Goal: Navigation & Orientation: Find specific page/section

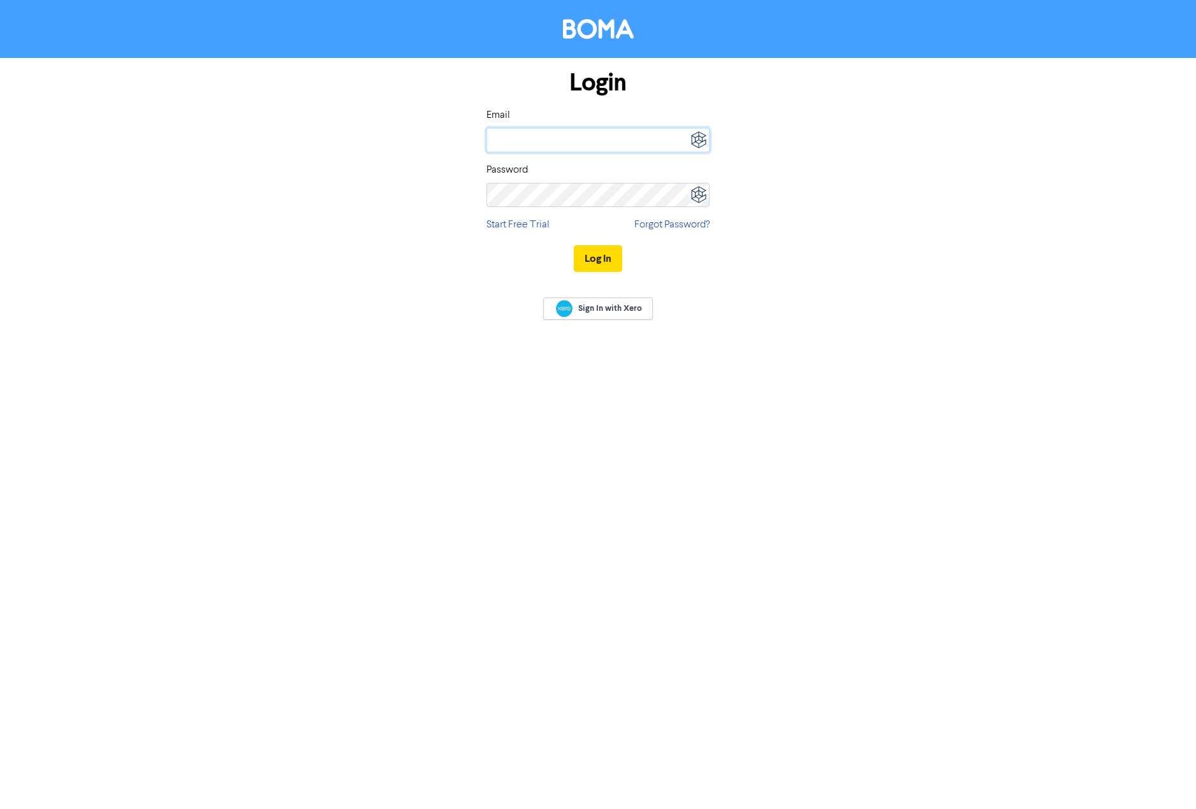
click at [575, 136] on input "email" at bounding box center [597, 140] width 223 height 24
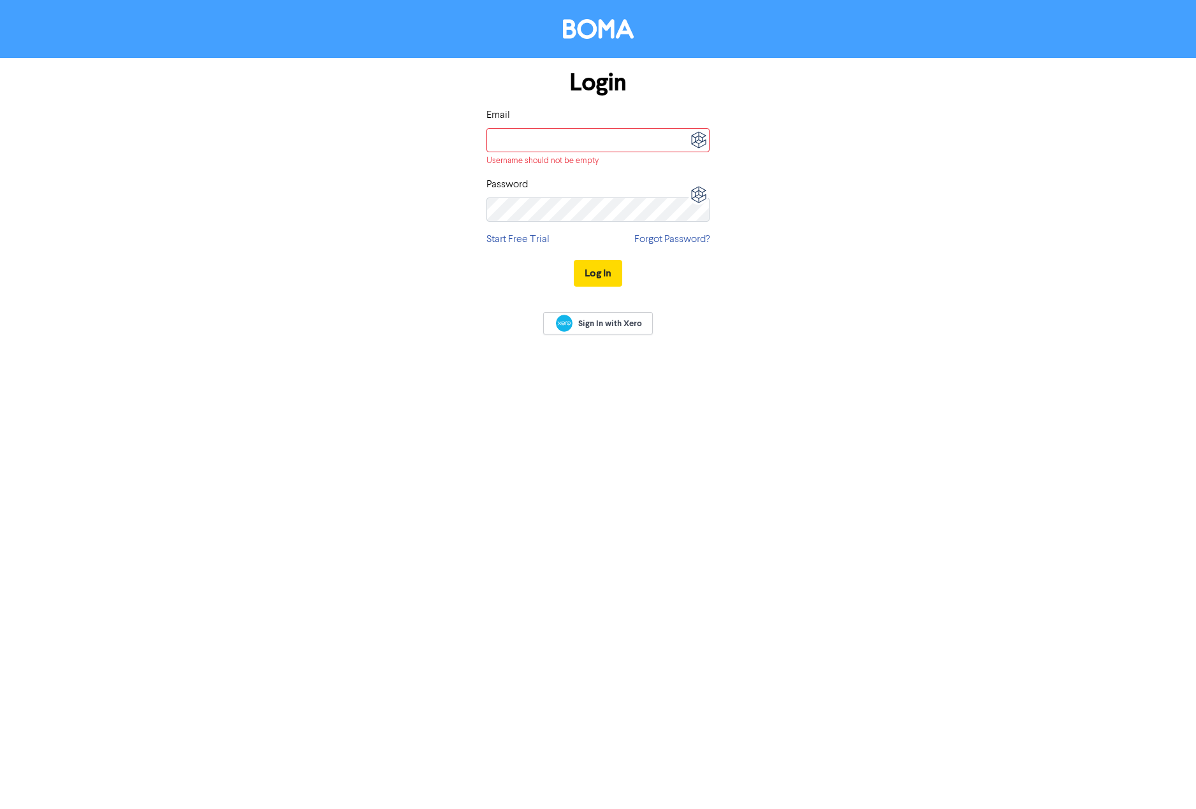
click at [688, 137] on img at bounding box center [698, 140] width 22 height 22
click at [634, 192] on div "[EMAIL_ADDRESS][DOMAIN_NAME]" at bounding box center [611, 190] width 111 height 10
click at [656, 185] on div "[EMAIL_ADDRESS][DOMAIN_NAME]" at bounding box center [611, 190] width 111 height 10
click at [588, 186] on div "[EMAIL_ADDRESS][DOMAIN_NAME]" at bounding box center [611, 190] width 111 height 10
type input "[EMAIL_ADDRESS][DOMAIN_NAME]"
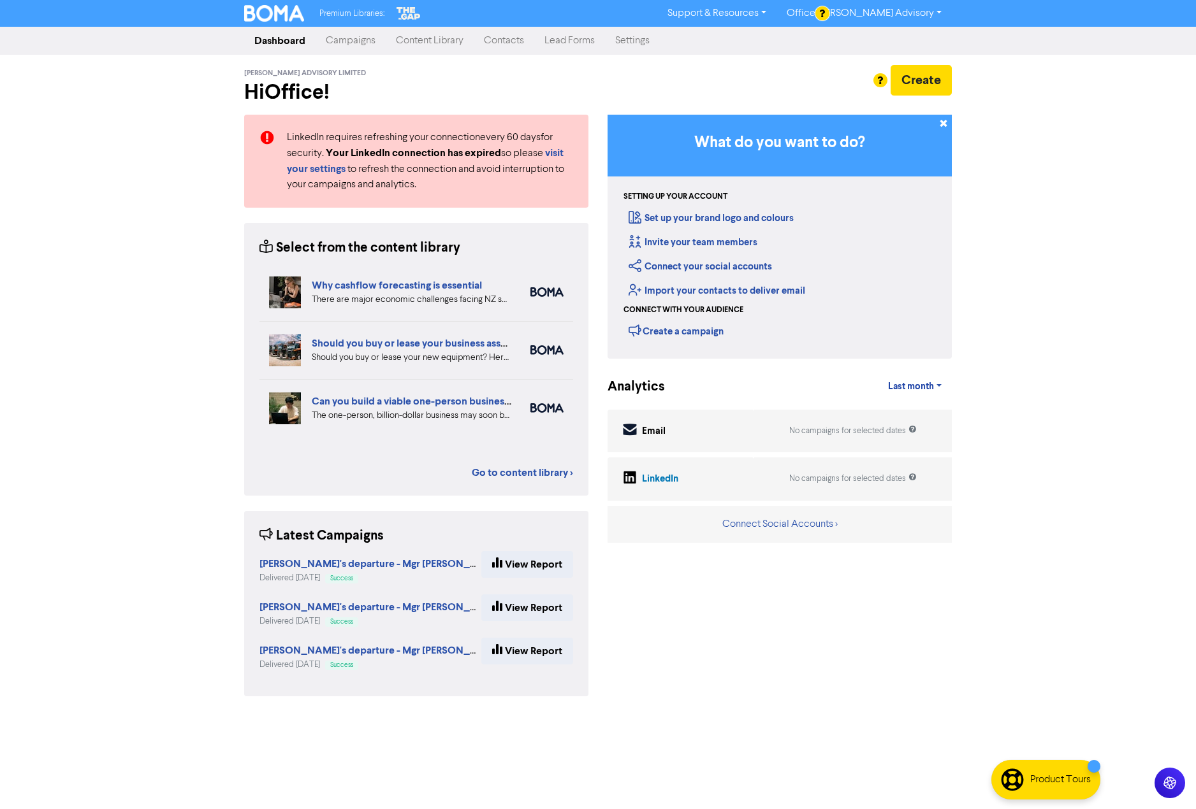
click at [446, 42] on link "Content Library" at bounding box center [430, 40] width 88 height 25
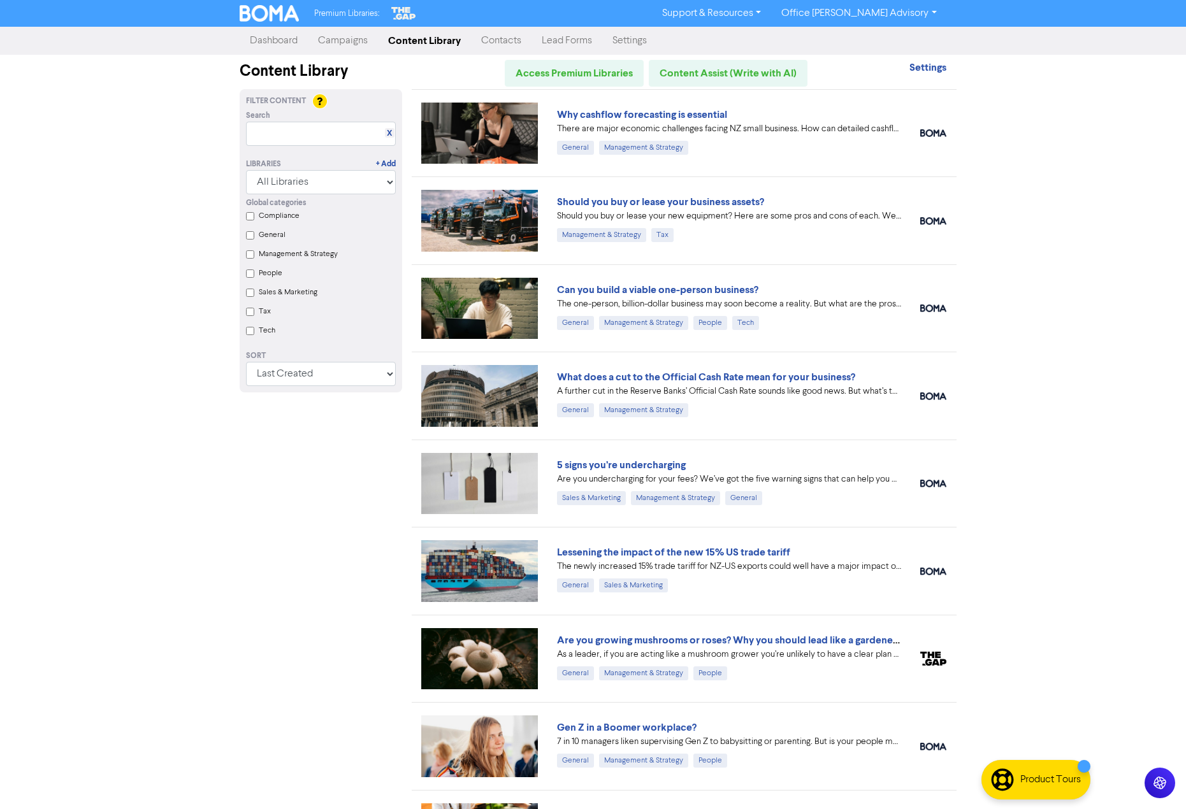
click at [621, 38] on link "Settings" at bounding box center [629, 40] width 55 height 25
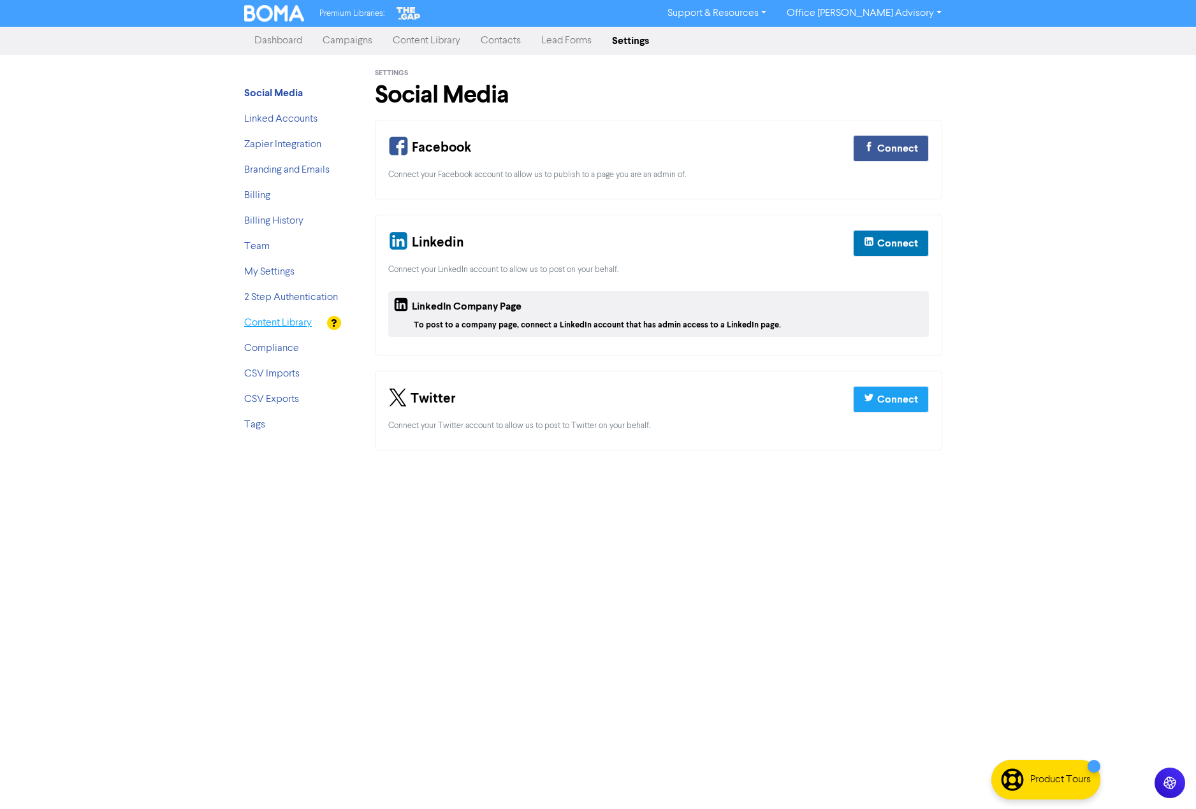
click at [298, 324] on link "Content Library" at bounding box center [278, 323] width 68 height 10
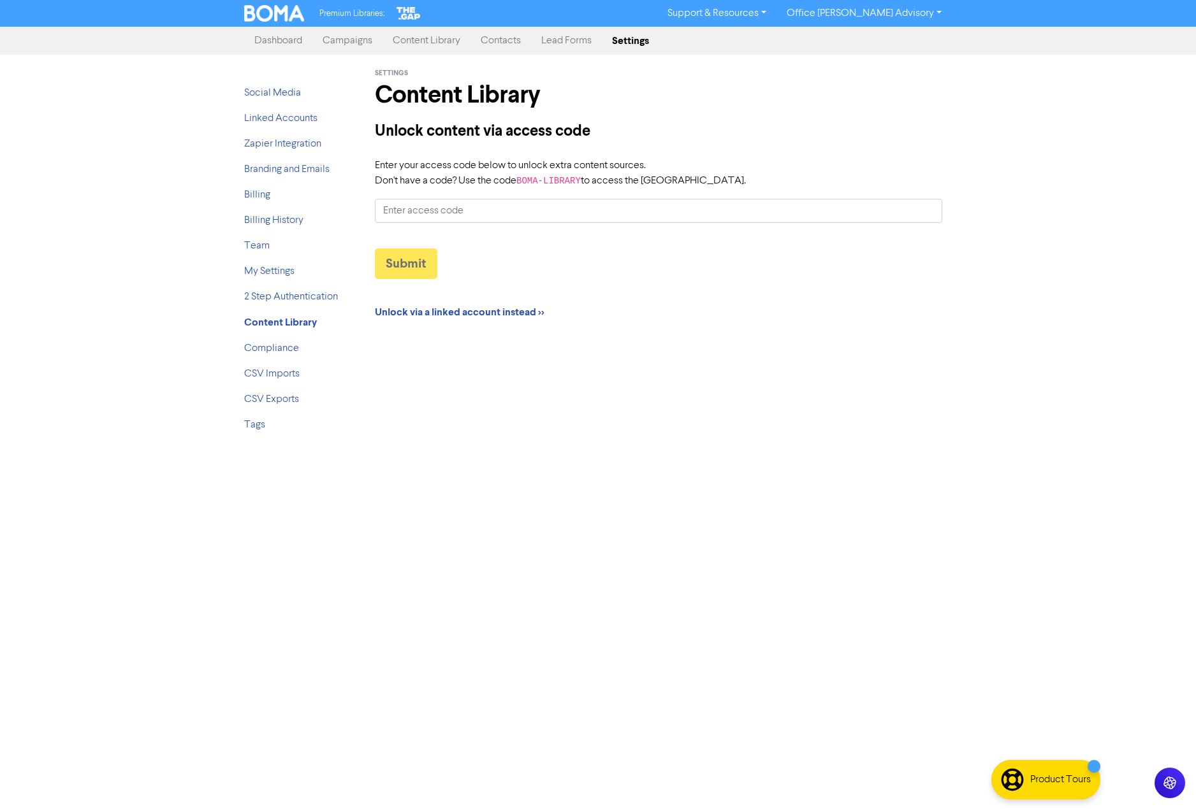
click at [292, 41] on link "Dashboard" at bounding box center [278, 40] width 68 height 25
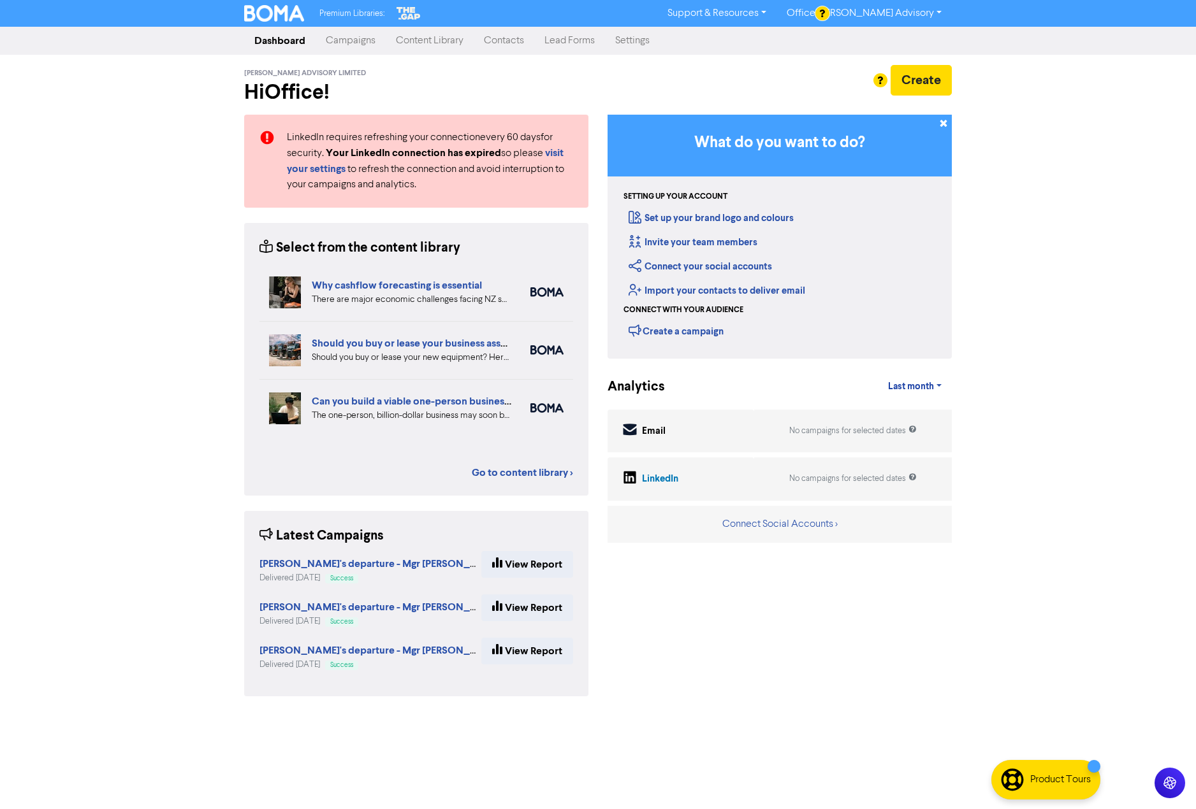
click at [902, 11] on link "Office [PERSON_NAME] Advisory" at bounding box center [863, 13] width 175 height 20
click at [169, 618] on div "Premium Libraries: Support & Resources Video Tutorials FAQ & Guides Marketing E…" at bounding box center [598, 404] width 1196 height 809
click at [349, 41] on link "Campaigns" at bounding box center [350, 40] width 70 height 25
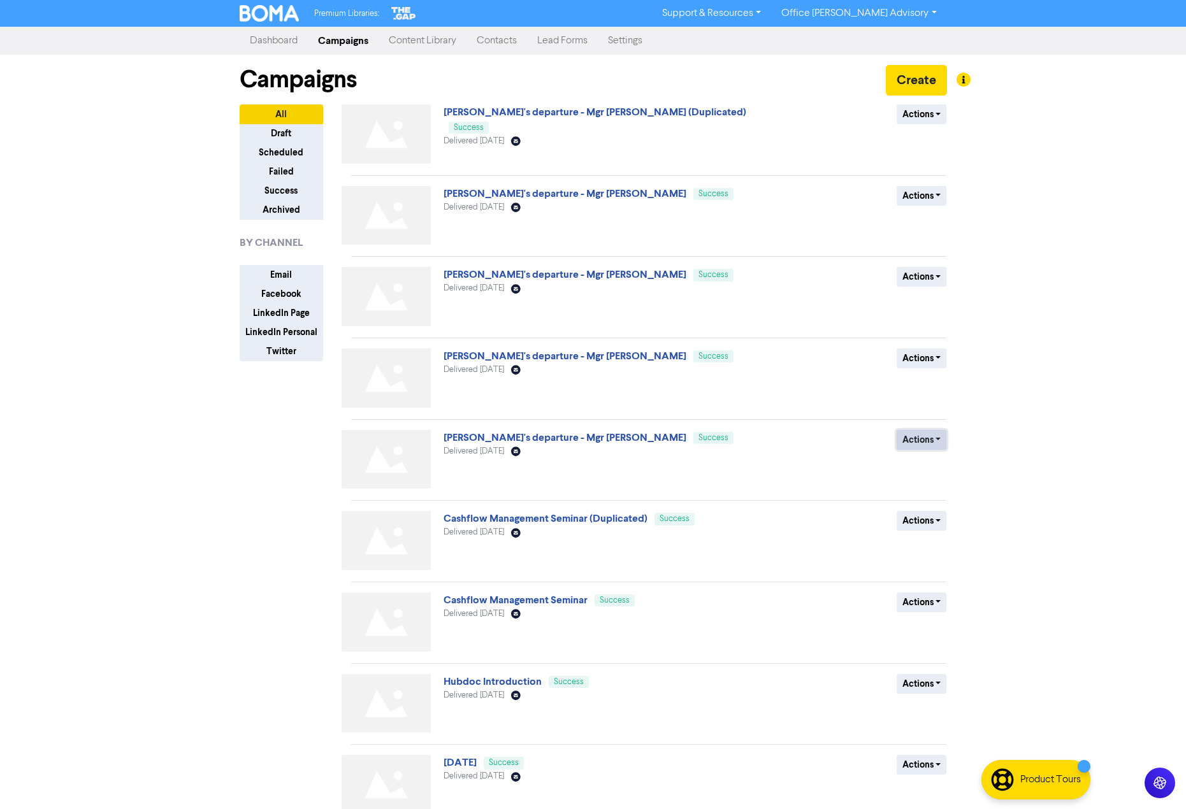
click at [927, 437] on button "Actions" at bounding box center [922, 440] width 50 height 20
click at [988, 389] on div "Premium Libraries: Support & Resources Video Tutorials FAQ & Guides Marketing E…" at bounding box center [593, 404] width 1186 height 809
click at [518, 439] on link "[PERSON_NAME]'s departure - Mgr [PERSON_NAME]" at bounding box center [565, 437] width 243 height 13
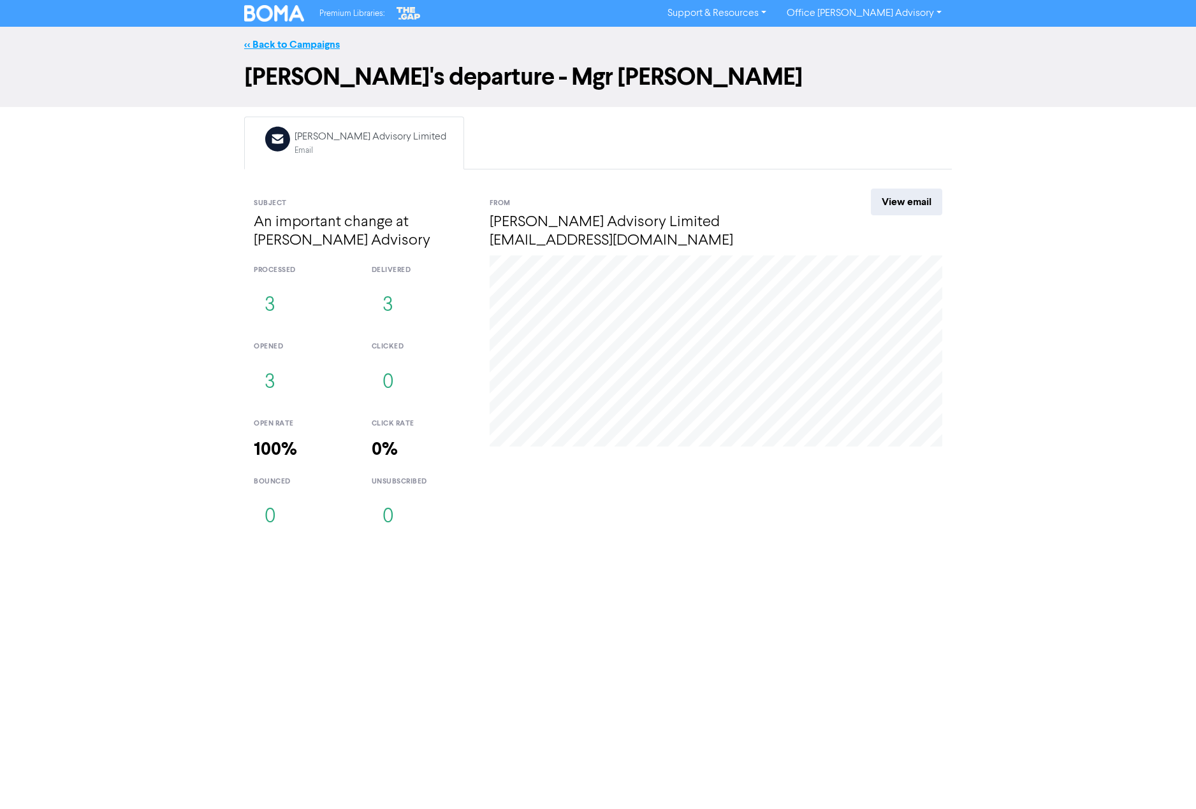
click at [311, 41] on link "<< Back to Campaigns" at bounding box center [292, 44] width 96 height 13
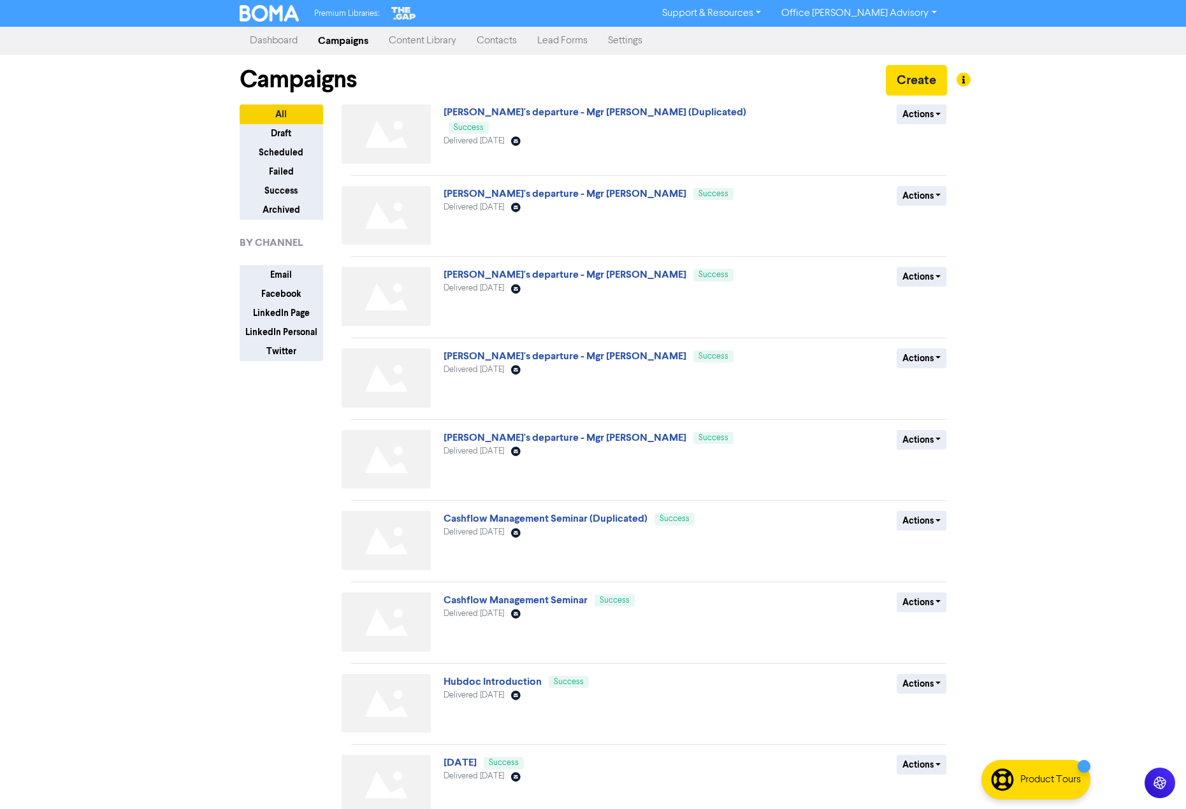
click at [453, 46] on link "Content Library" at bounding box center [423, 40] width 88 height 25
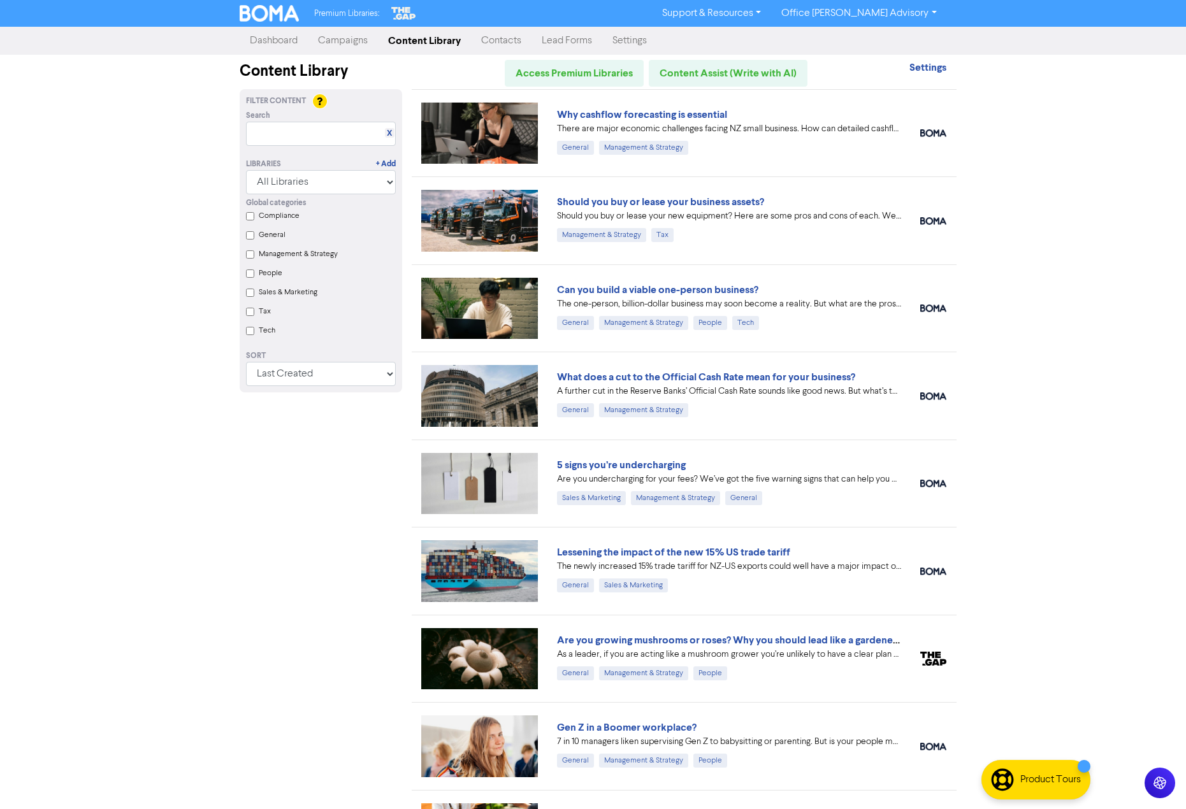
click at [566, 38] on link "Lead Forms" at bounding box center [567, 40] width 71 height 25
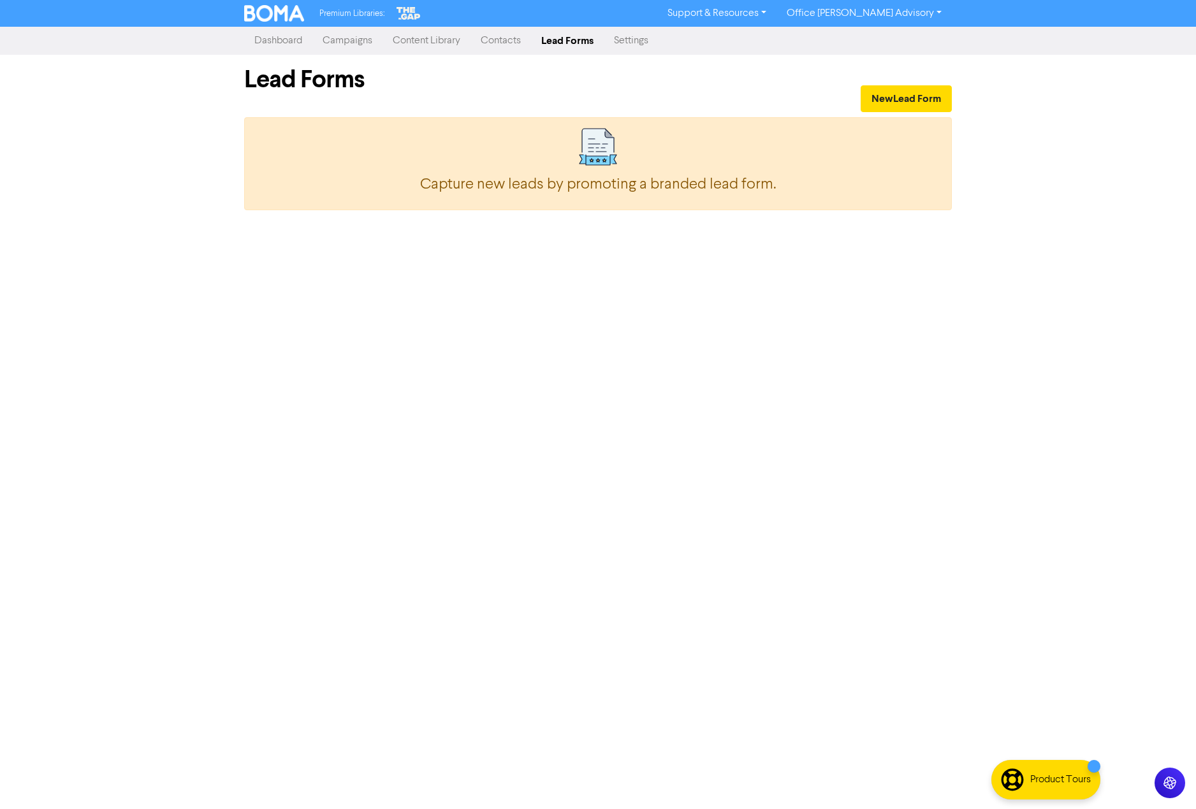
click at [633, 40] on link "Settings" at bounding box center [631, 40] width 55 height 25
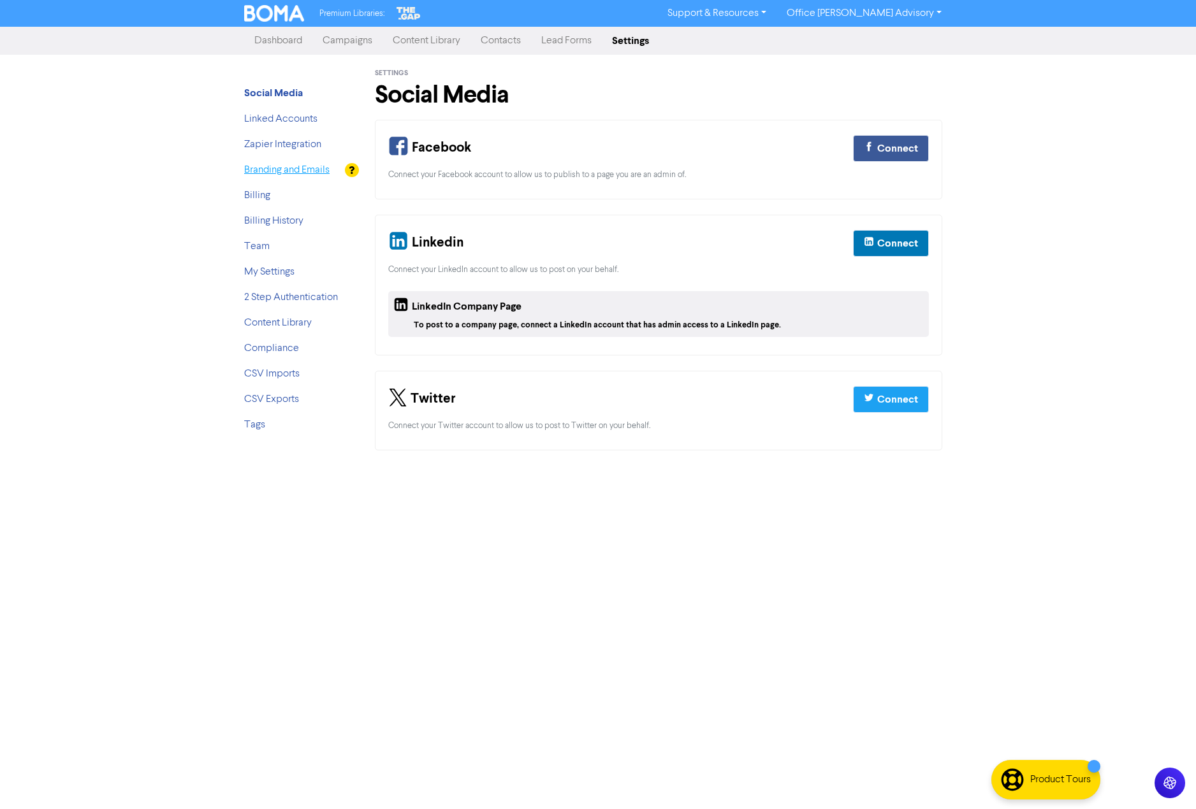
click at [295, 173] on link "Branding and Emails" at bounding box center [286, 170] width 85 height 10
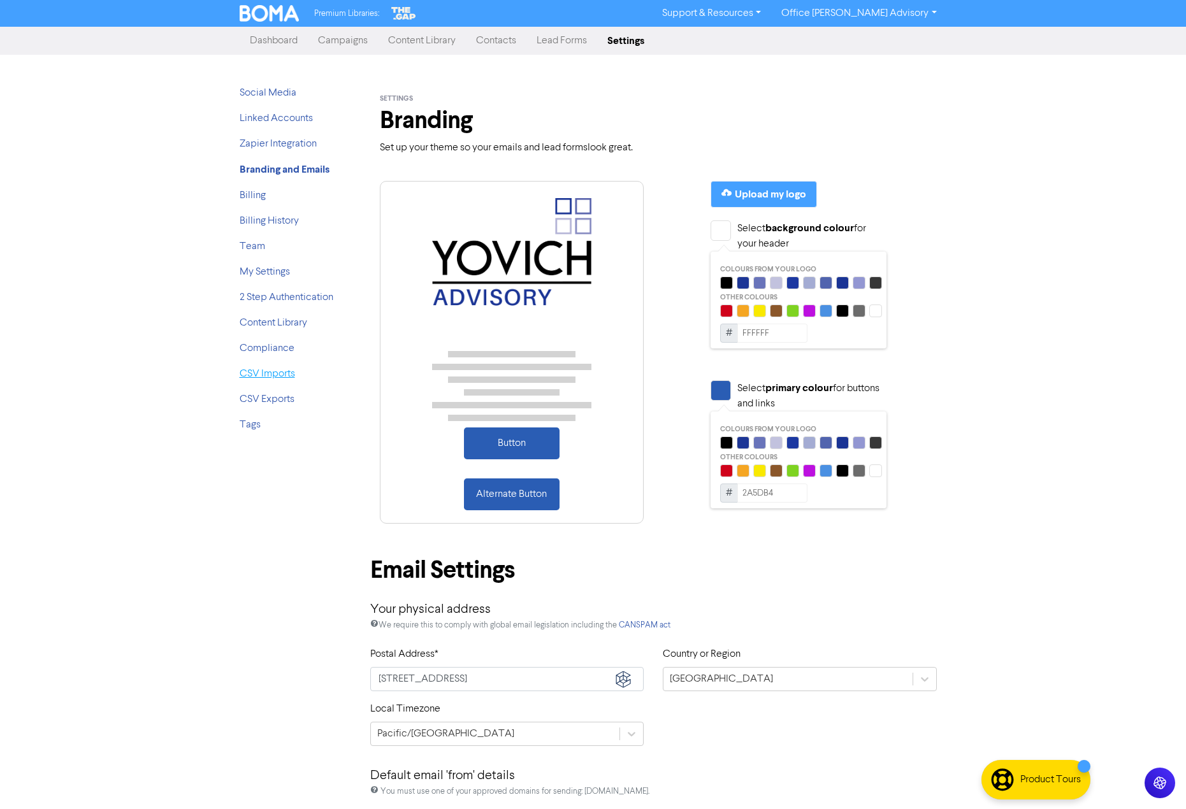
click at [272, 377] on link "CSV Imports" at bounding box center [267, 374] width 55 height 10
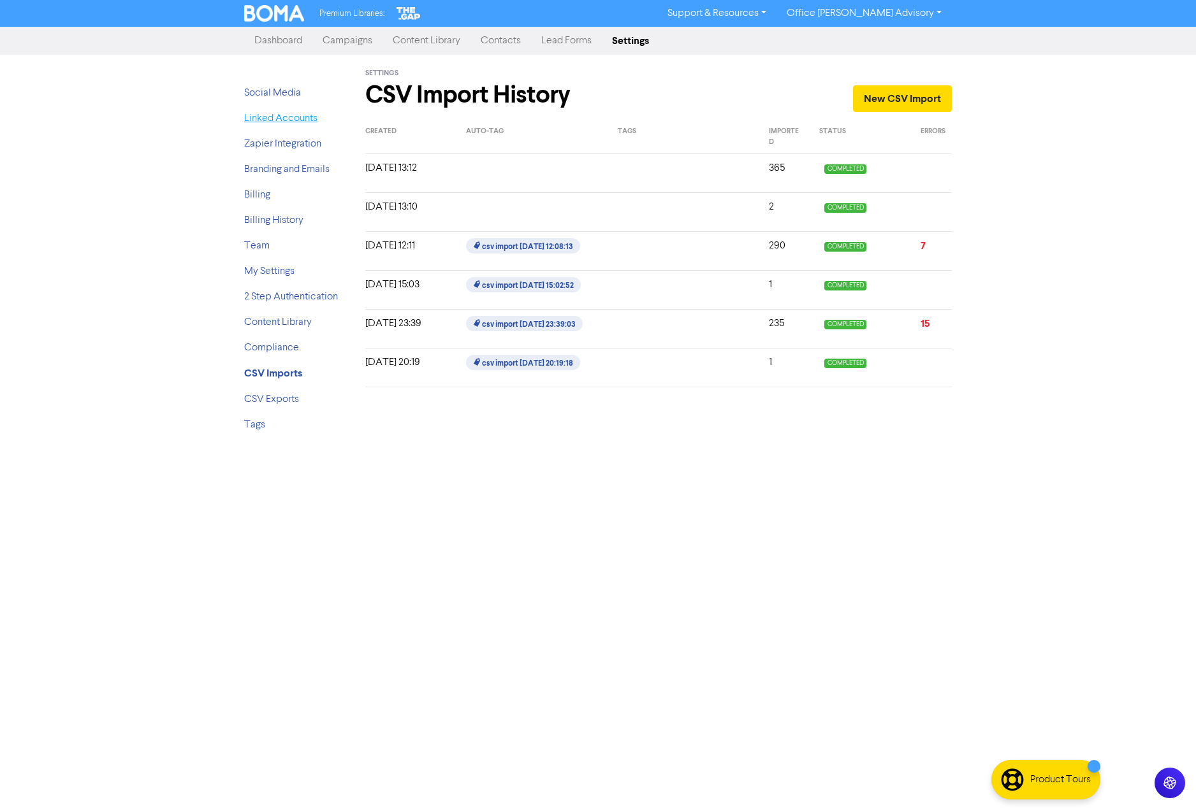
click at [289, 120] on link "Linked Accounts" at bounding box center [280, 118] width 73 height 10
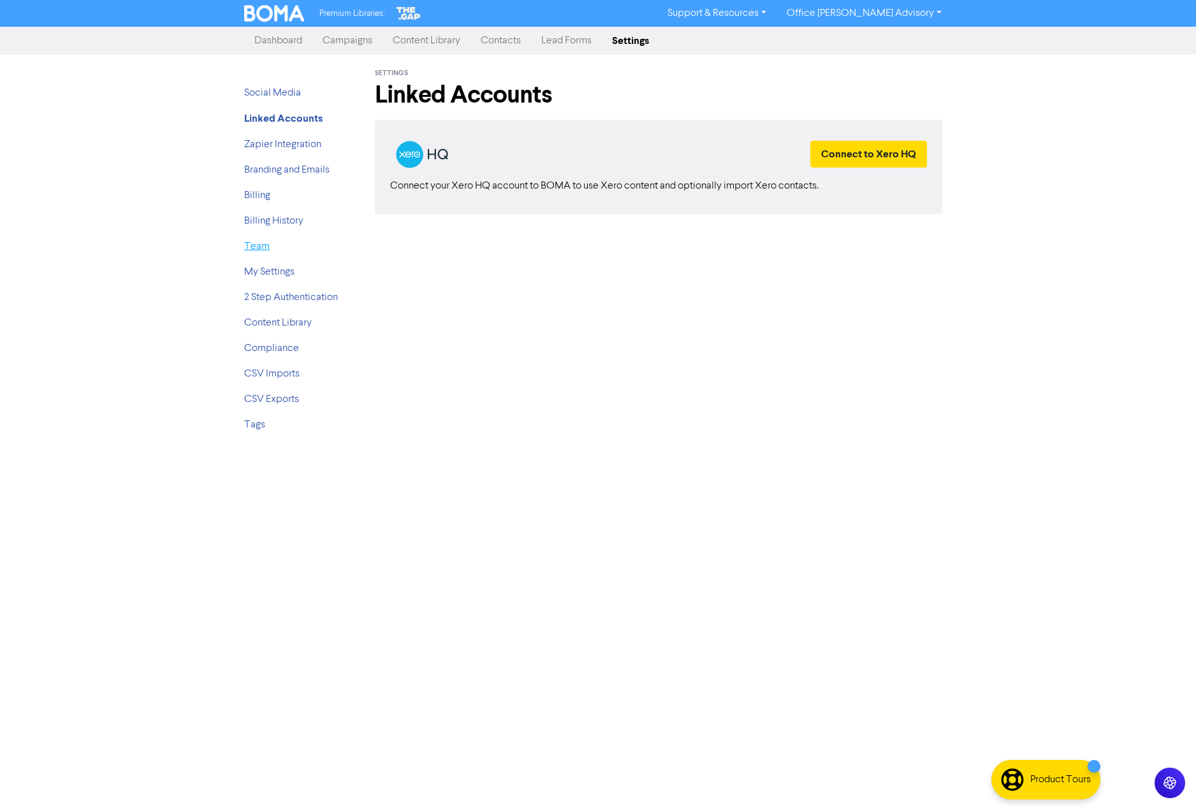
click at [261, 247] on link "Team" at bounding box center [256, 247] width 25 height 10
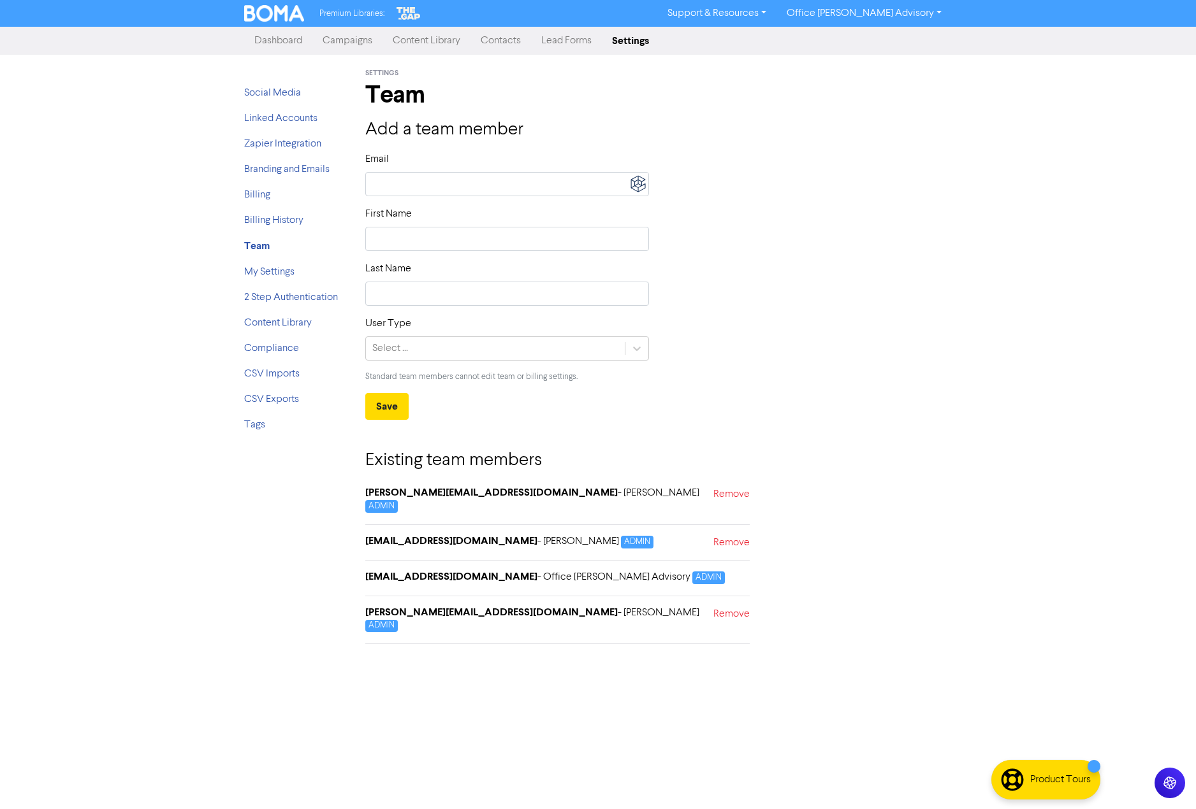
click at [289, 330] on li "Content Library" at bounding box center [295, 322] width 102 height 15
click at [294, 324] on link "Content Library" at bounding box center [278, 323] width 68 height 10
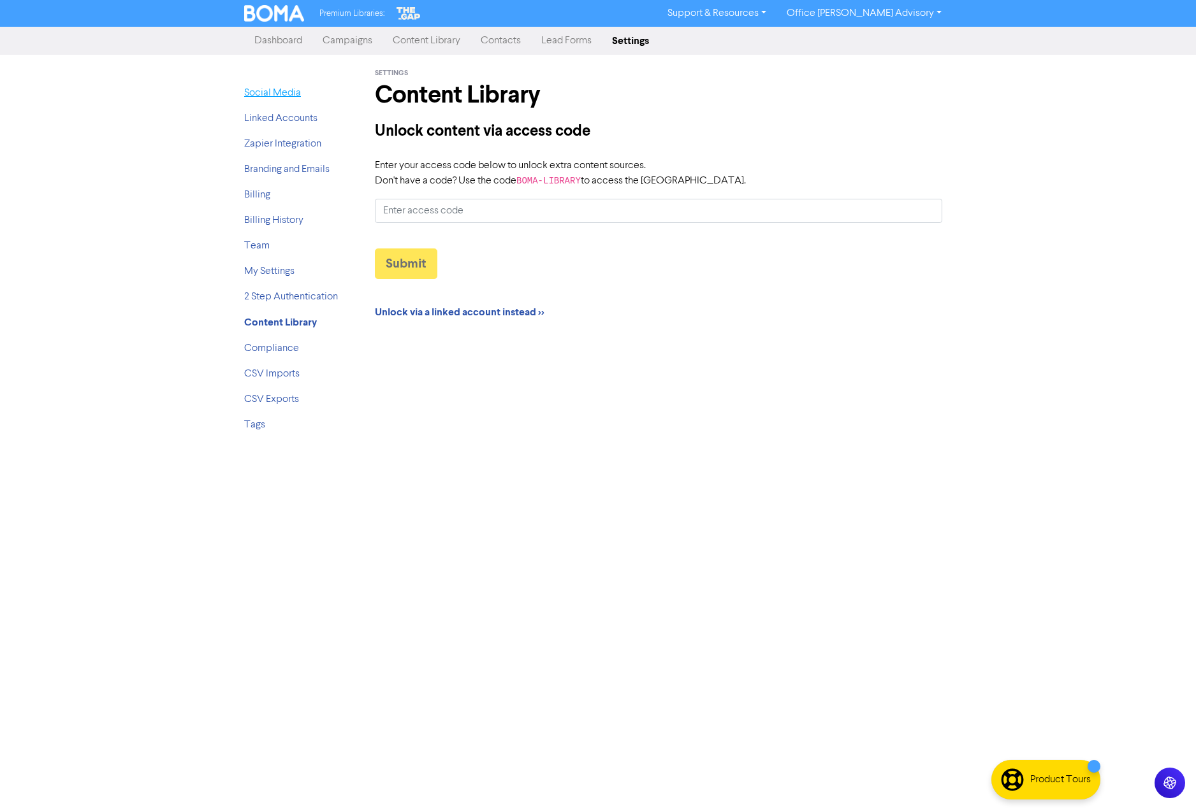
click at [290, 98] on link "Social Media" at bounding box center [272, 93] width 57 height 10
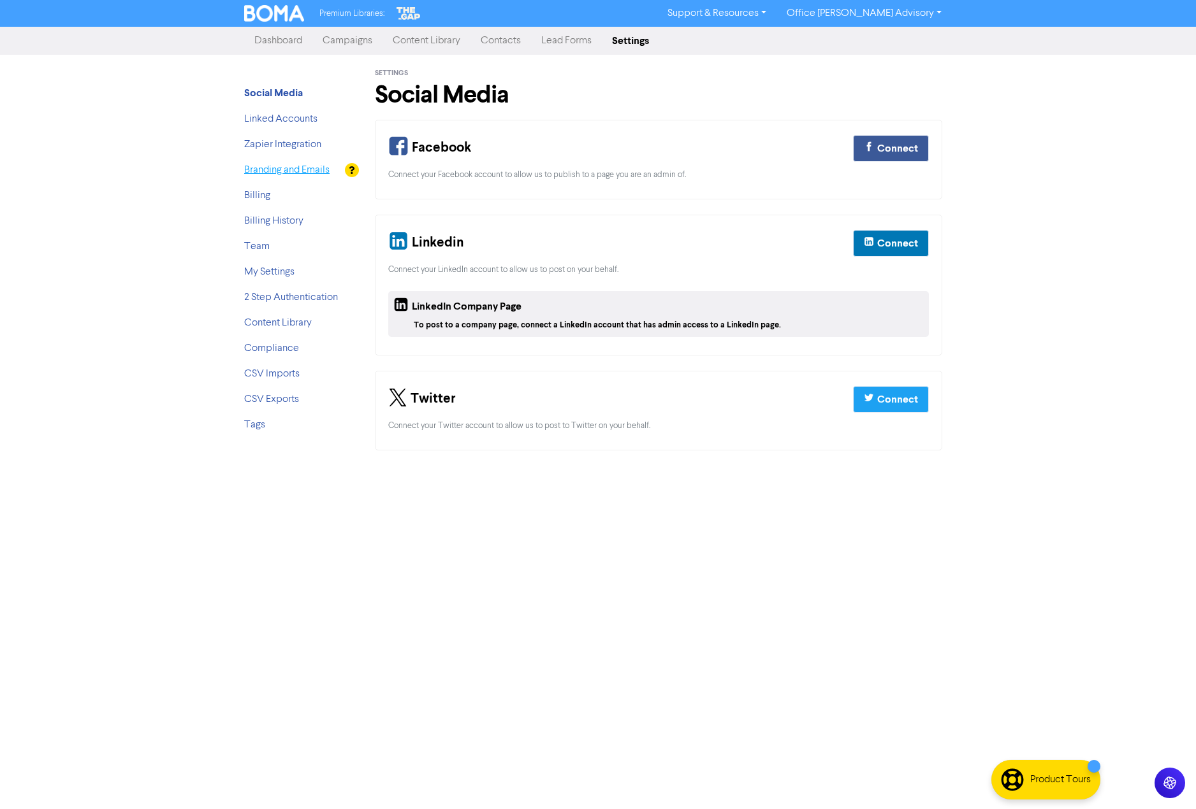
click at [271, 171] on link "Branding and Emails" at bounding box center [286, 170] width 85 height 10
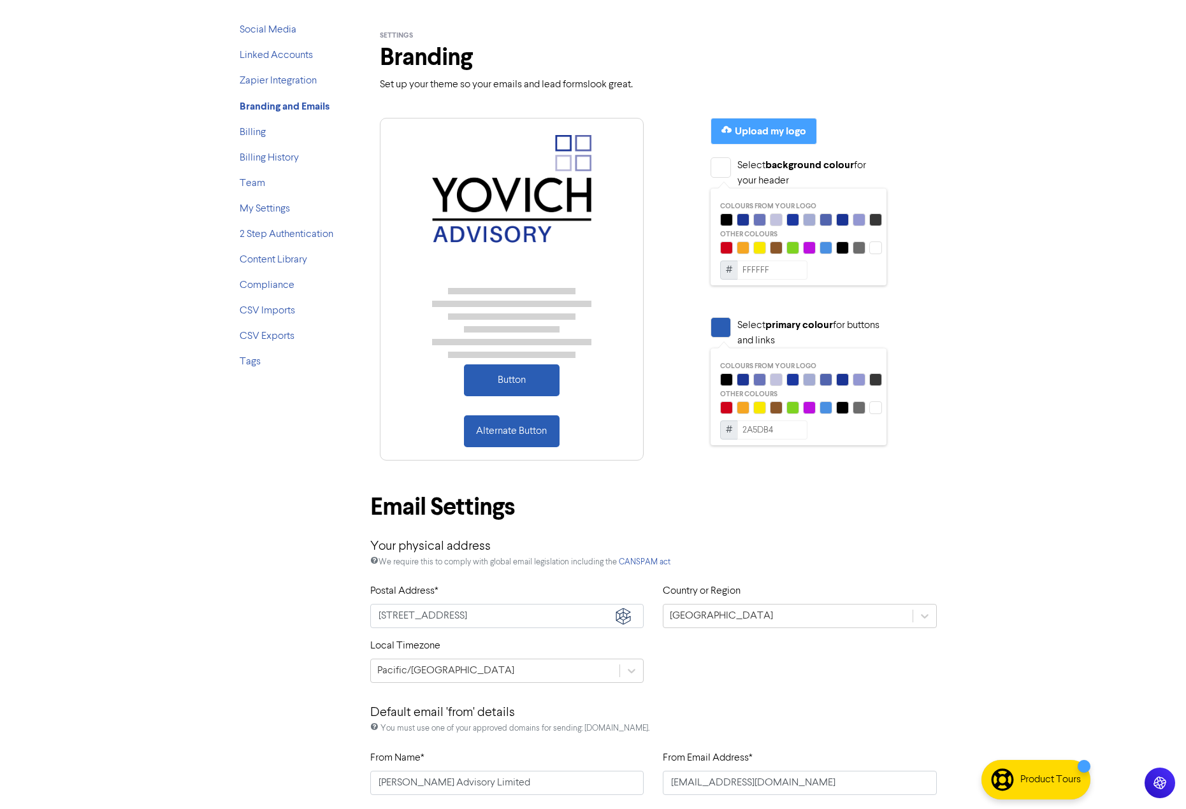
scroll to position [64, 0]
click at [280, 254] on link "Content Library" at bounding box center [274, 259] width 68 height 10
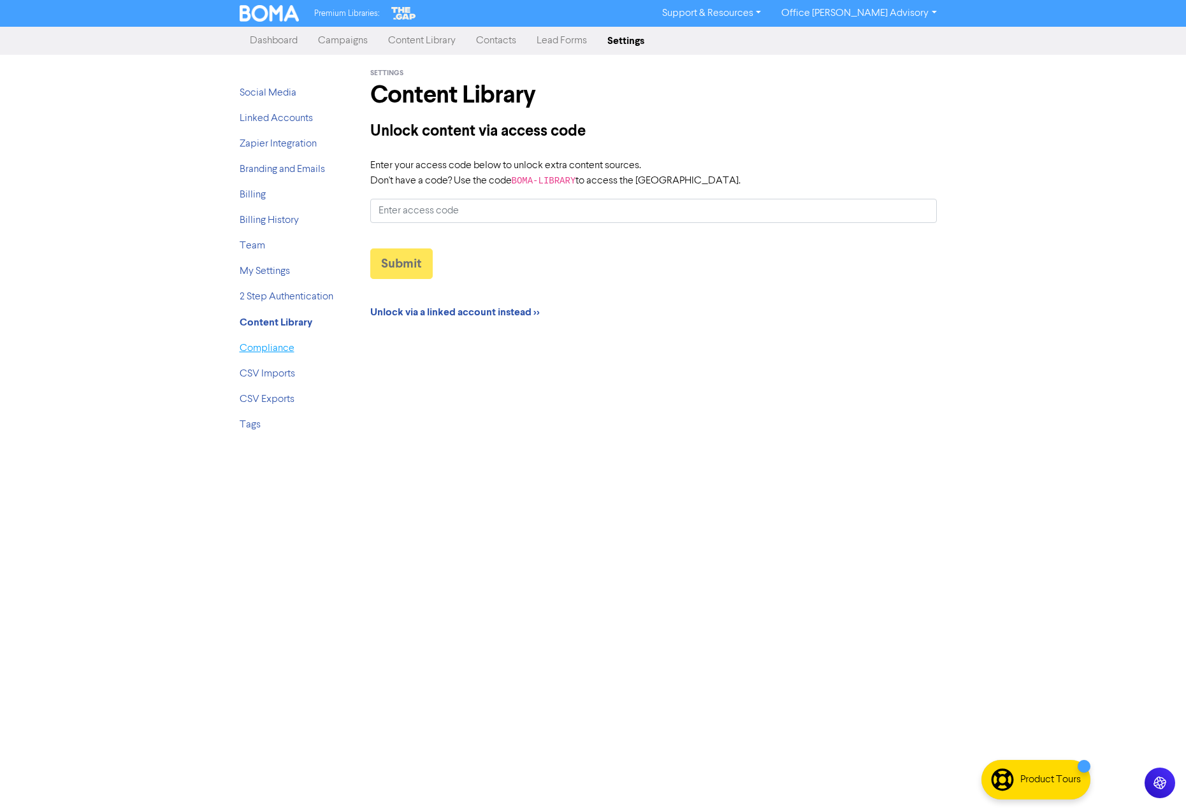
click at [279, 347] on link "Compliance" at bounding box center [267, 349] width 55 height 10
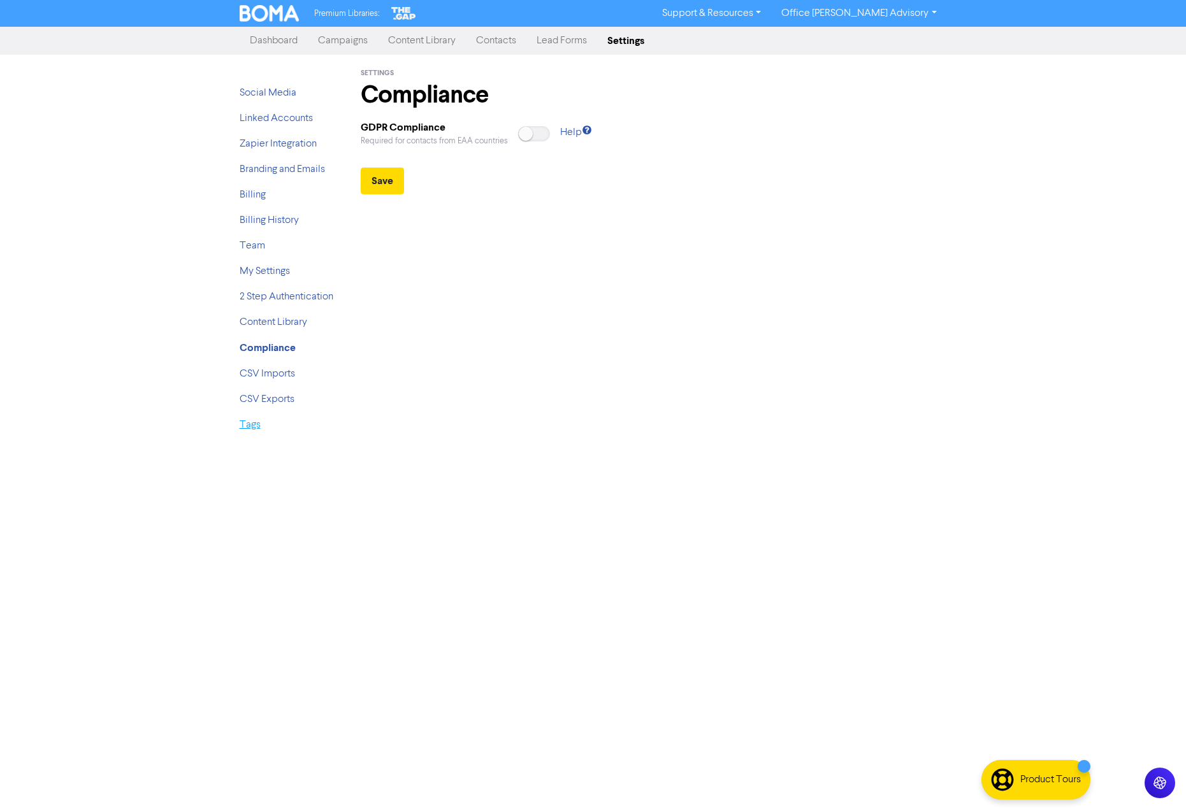
click at [254, 427] on link "Tags" at bounding box center [250, 425] width 21 height 10
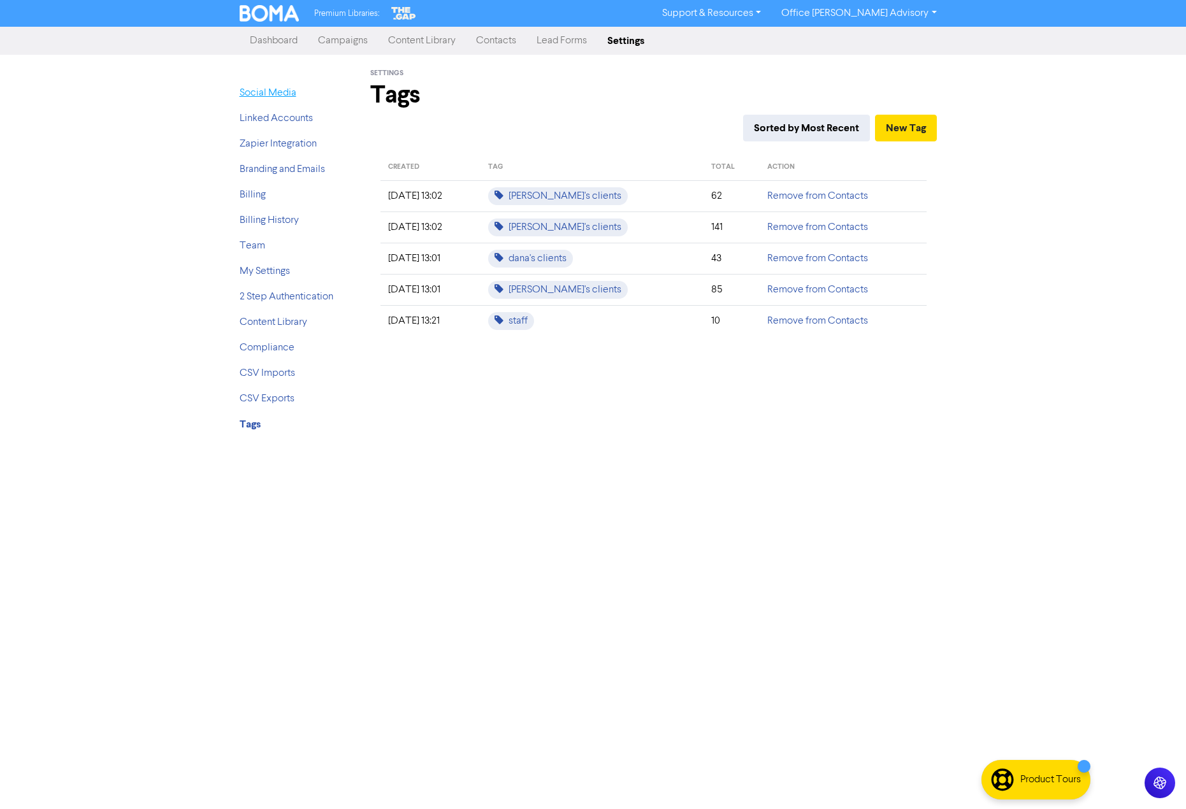
click at [268, 95] on link "Social Media" at bounding box center [268, 93] width 57 height 10
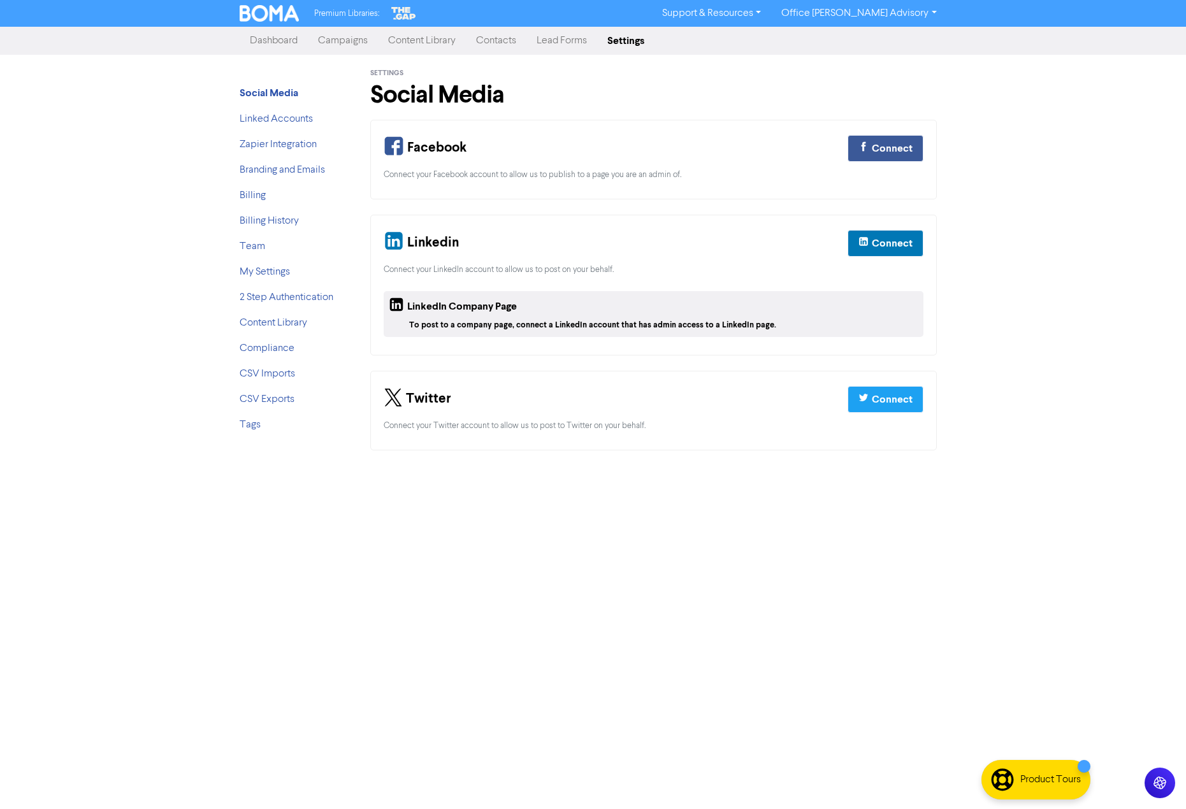
click at [272, 43] on link "Dashboard" at bounding box center [274, 40] width 68 height 25
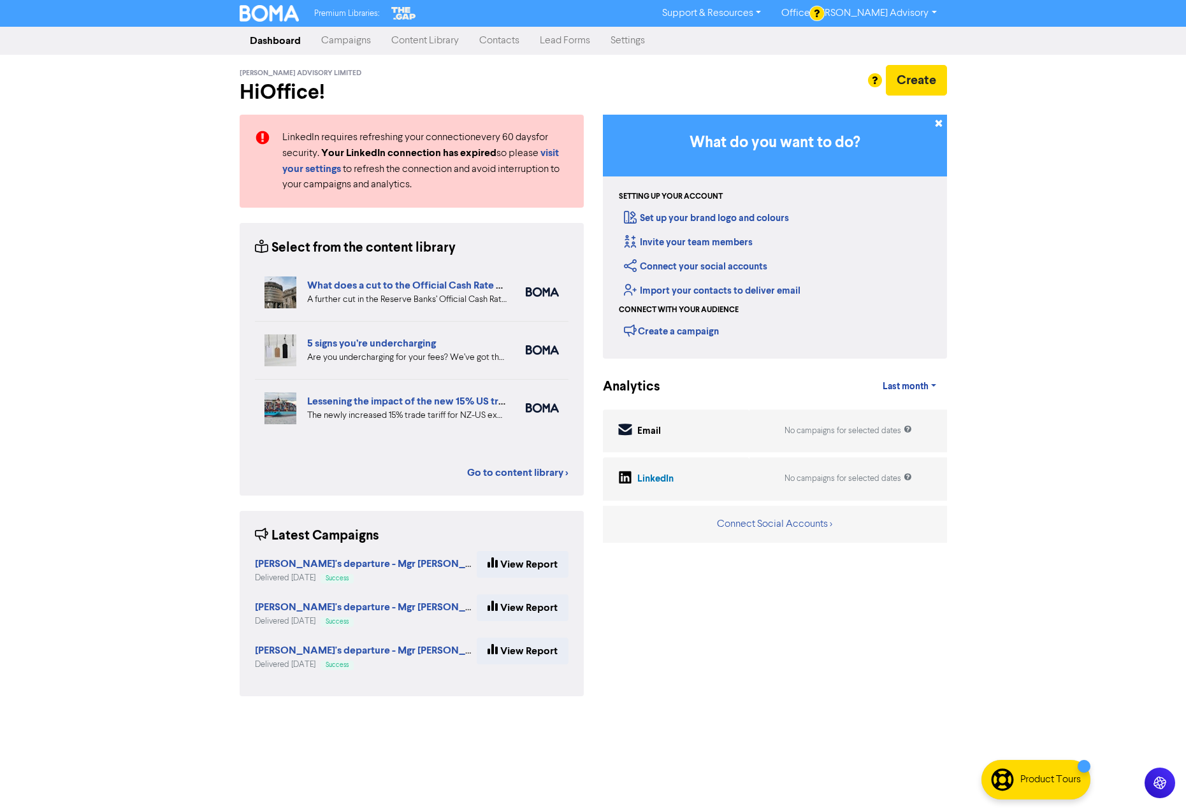
click at [894, 13] on link "Office [PERSON_NAME] Advisory" at bounding box center [858, 13] width 175 height 20
click at [771, 16] on link "Support & Resources" at bounding box center [711, 13] width 119 height 20
click at [649, 71] on div "Create" at bounding box center [775, 80] width 344 height 31
click at [421, 39] on link "Content Library" at bounding box center [425, 40] width 88 height 25
